Goal: Task Accomplishment & Management: Manage account settings

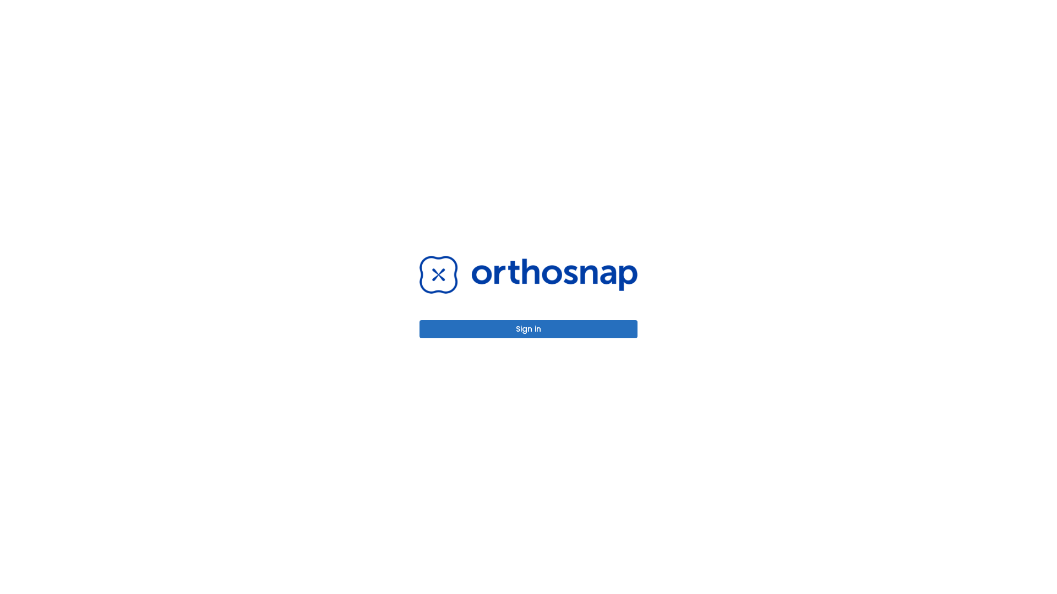
click at [528, 329] on button "Sign in" at bounding box center [528, 329] width 218 height 18
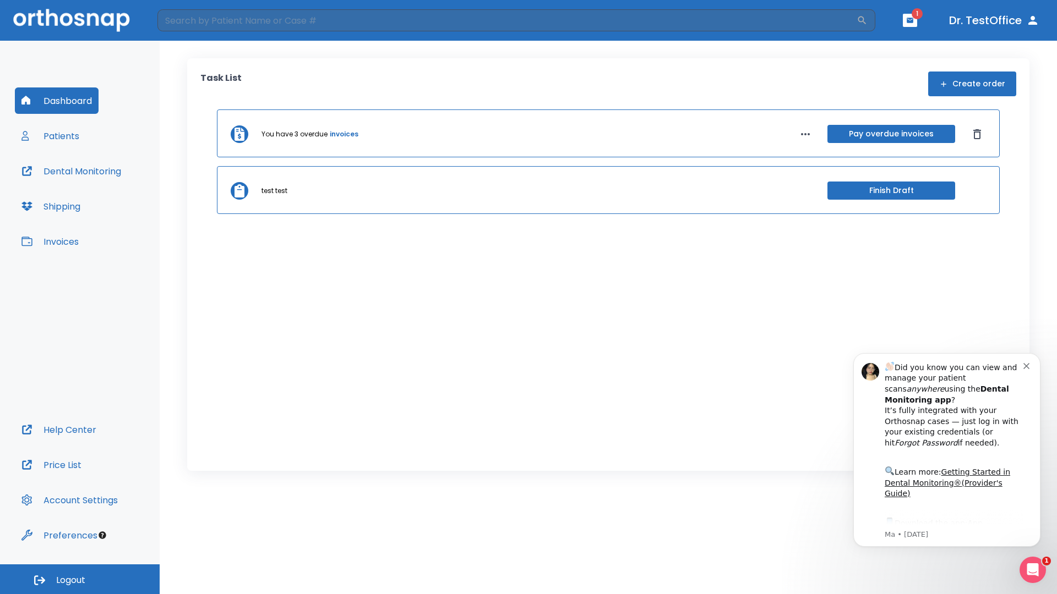
click at [80, 580] on span "Logout" at bounding box center [70, 581] width 29 height 12
